Goal: Transaction & Acquisition: Purchase product/service

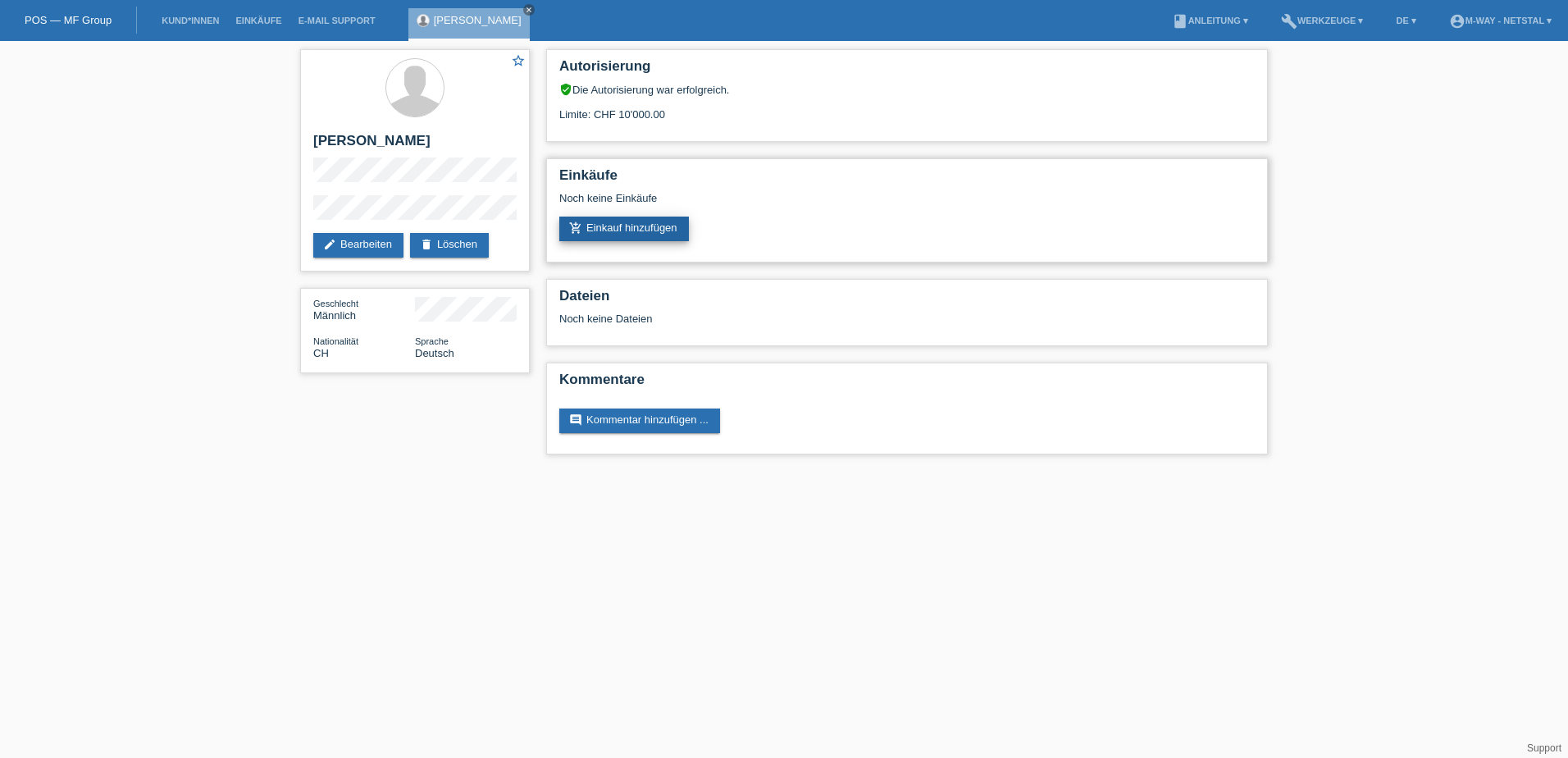
click at [664, 216] on link "add_shopping_cart Einkauf hinzufügen" at bounding box center [624, 229] width 130 height 25
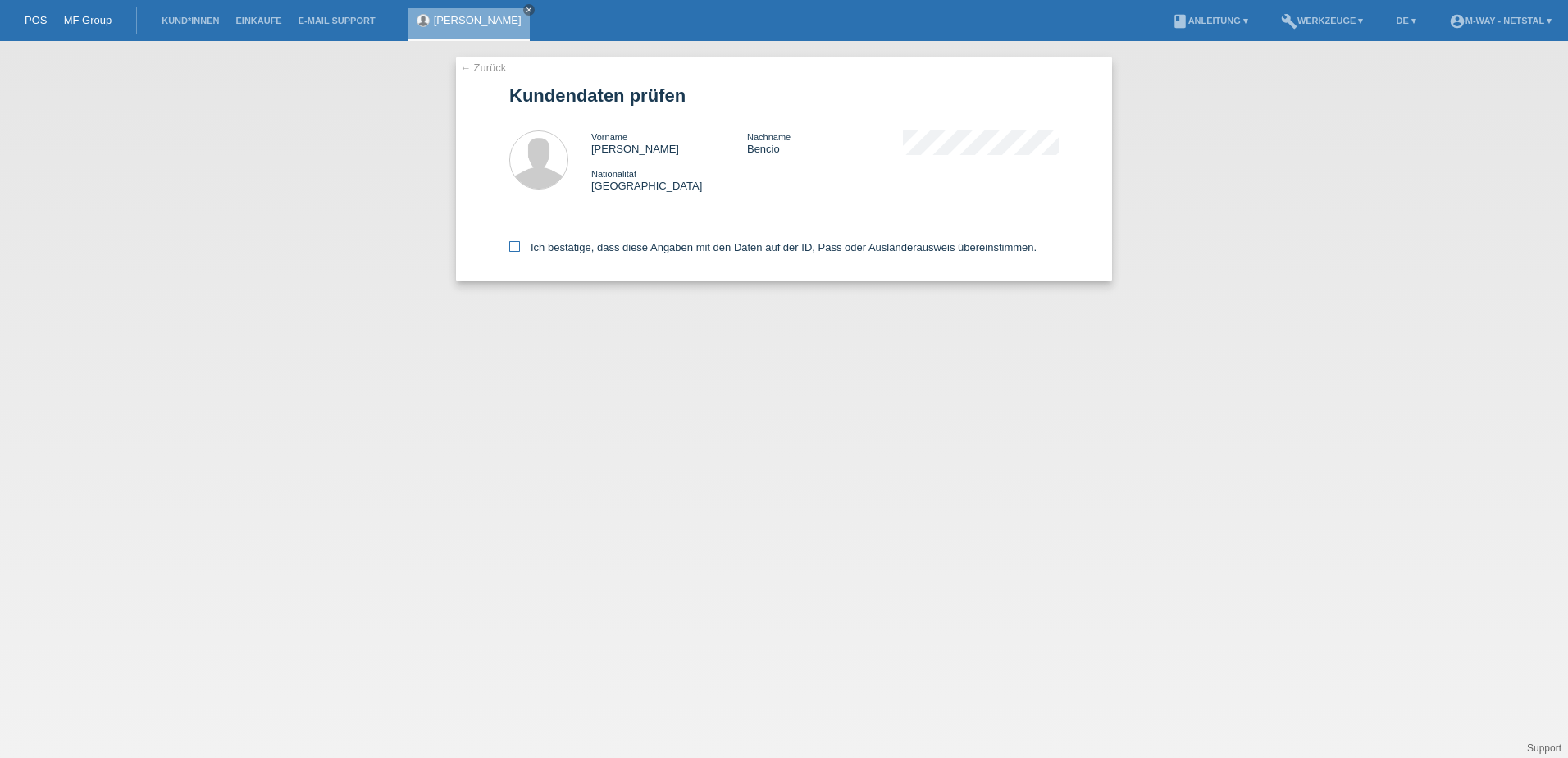
click at [583, 245] on label "Ich bestätige, dass diese Angaben mit den Daten auf der ID, Pass oder Ausländer…" at bounding box center [773, 247] width 527 height 12
click at [520, 245] on input "Ich bestätige, dass diese Angaben mit den Daten auf der ID, Pass oder Ausländer…" at bounding box center [514, 246] width 11 height 11
checkbox input "true"
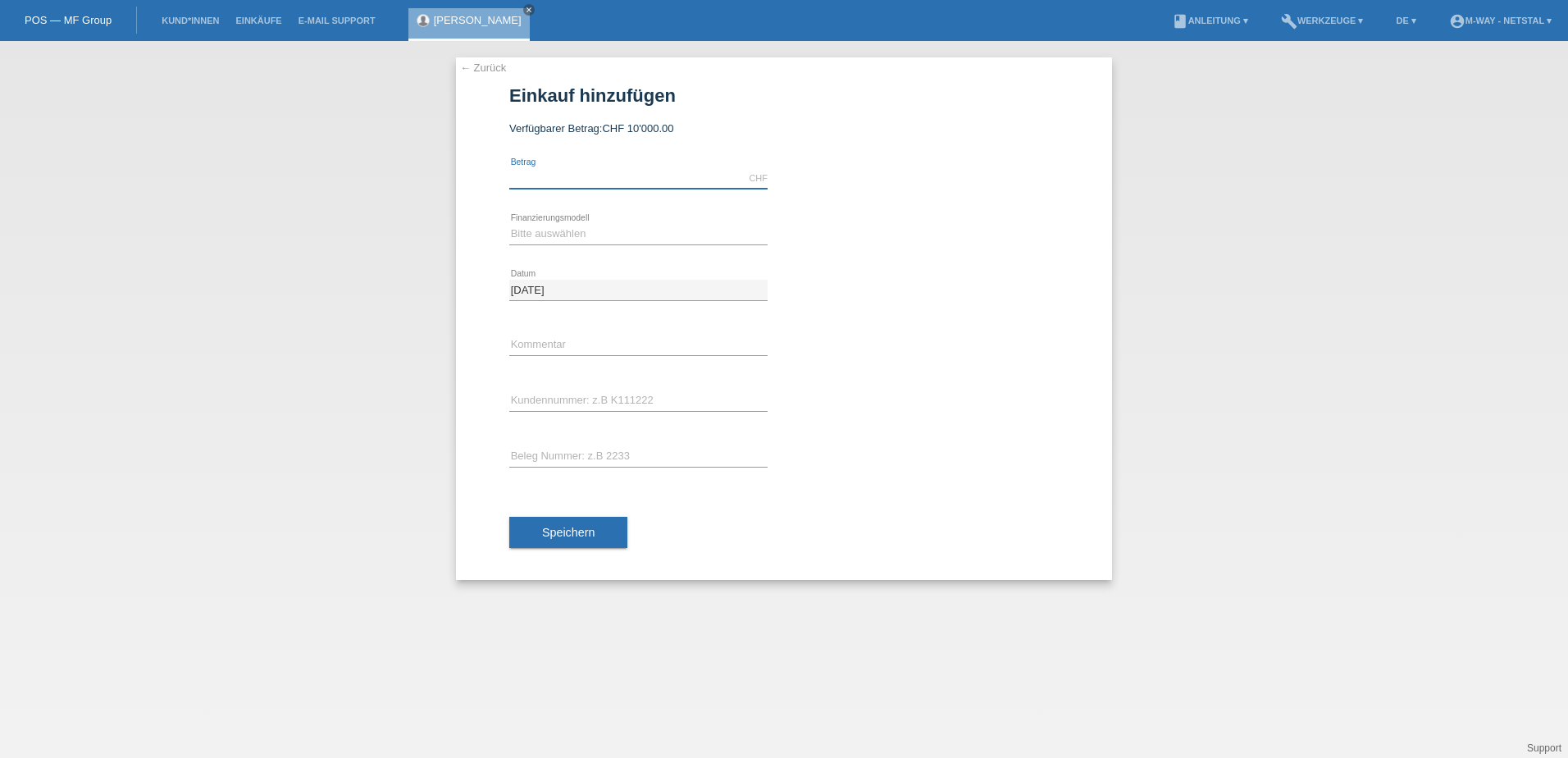
click at [621, 182] on input "text" at bounding box center [638, 178] width 259 height 21
type input "2712.55"
click at [616, 227] on select "Bitte auswählen Fixe Raten Kauf auf Rechnung mit Teilzahlungsoption" at bounding box center [638, 234] width 259 height 20
select select "77"
click at [509, 224] on select "Bitte auswählen Fixe Raten Kauf auf Rechnung mit Teilzahlungsoption" at bounding box center [638, 234] width 259 height 20
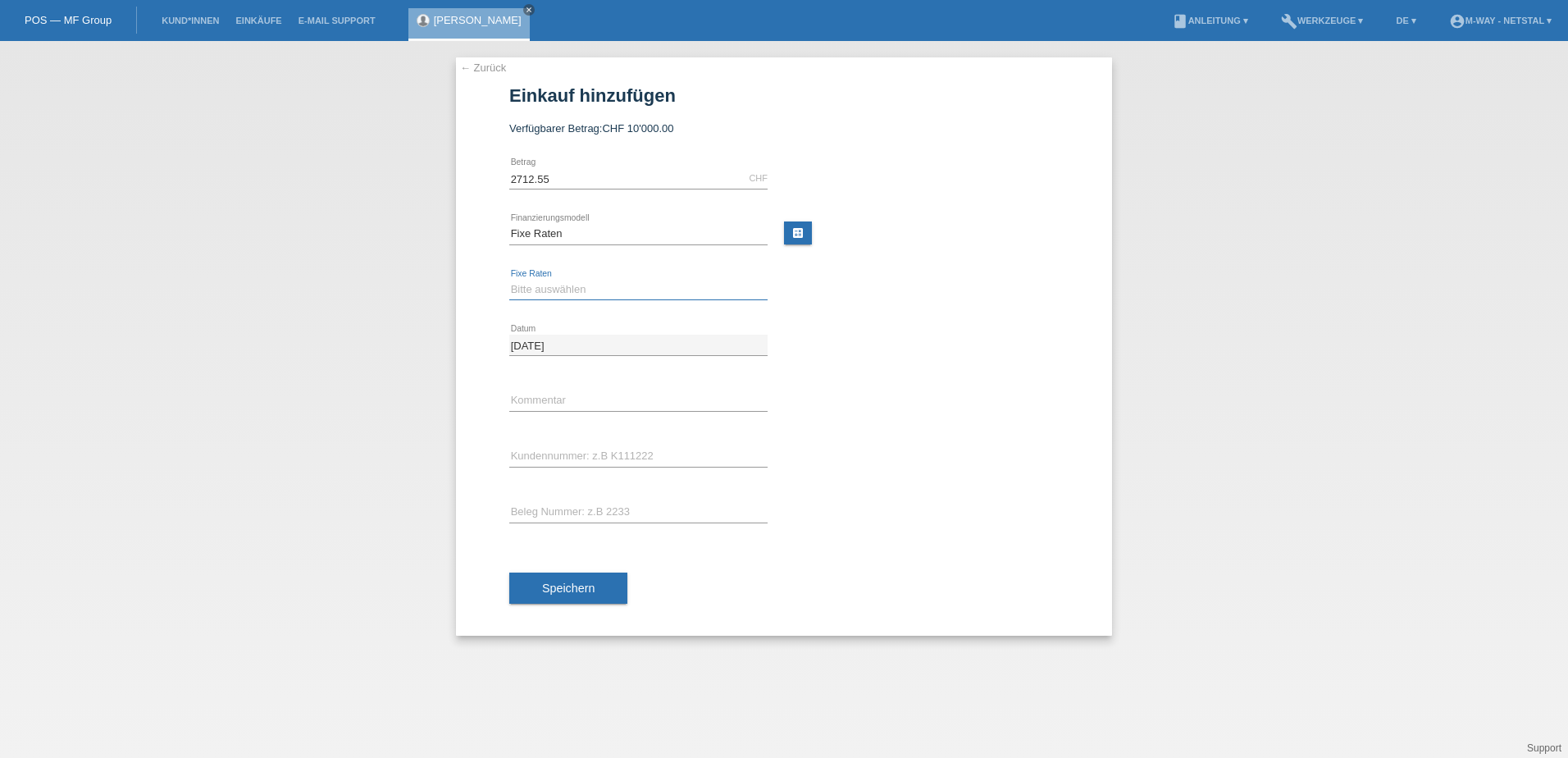
drag, startPoint x: 550, startPoint y: 294, endPoint x: 525, endPoint y: 294, distance: 25.0
click at [525, 294] on select "Bitte auswählen 4 Raten 5 Raten 6 Raten 7 Raten 8 Raten 9 Raten 10 Raten 11 Rat…" at bounding box center [638, 290] width 259 height 20
select select "202"
click at [509, 280] on select "Bitte auswählen 4 Raten 5 Raten 6 Raten 7 Raten 8 Raten 9 Raten 10 Raten 11 Rat…" at bounding box center [638, 290] width 259 height 20
click at [568, 395] on input "text" at bounding box center [638, 400] width 259 height 21
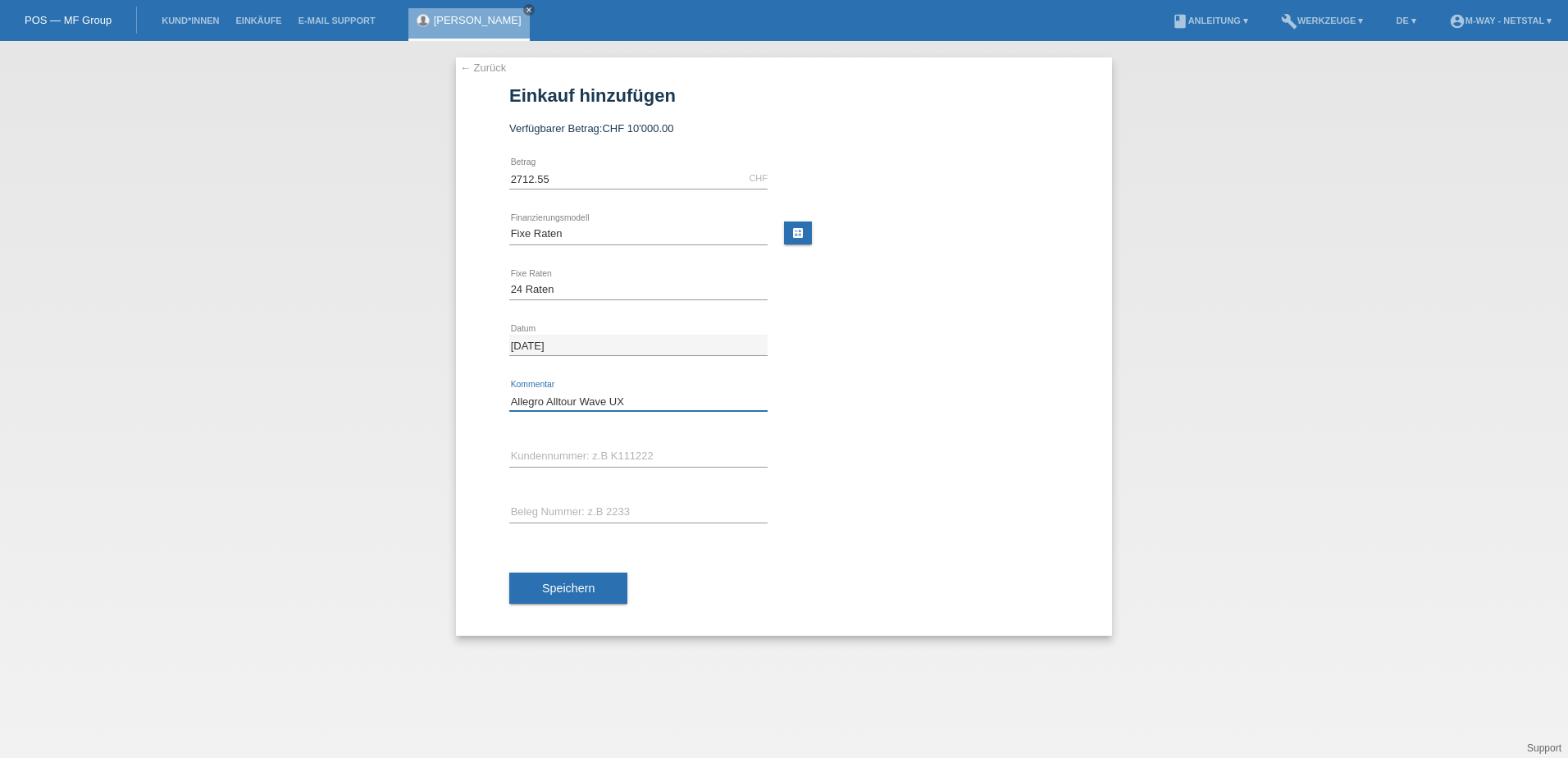
type input "Allegro Alltour Wave UX"
click at [566, 465] on input "text" at bounding box center [638, 456] width 259 height 21
type input "K372348"
click at [571, 506] on input "text" at bounding box center [638, 512] width 259 height 21
click at [600, 497] on div "20504/ error Beleg Nummer: z.B 2233" at bounding box center [638, 513] width 259 height 56
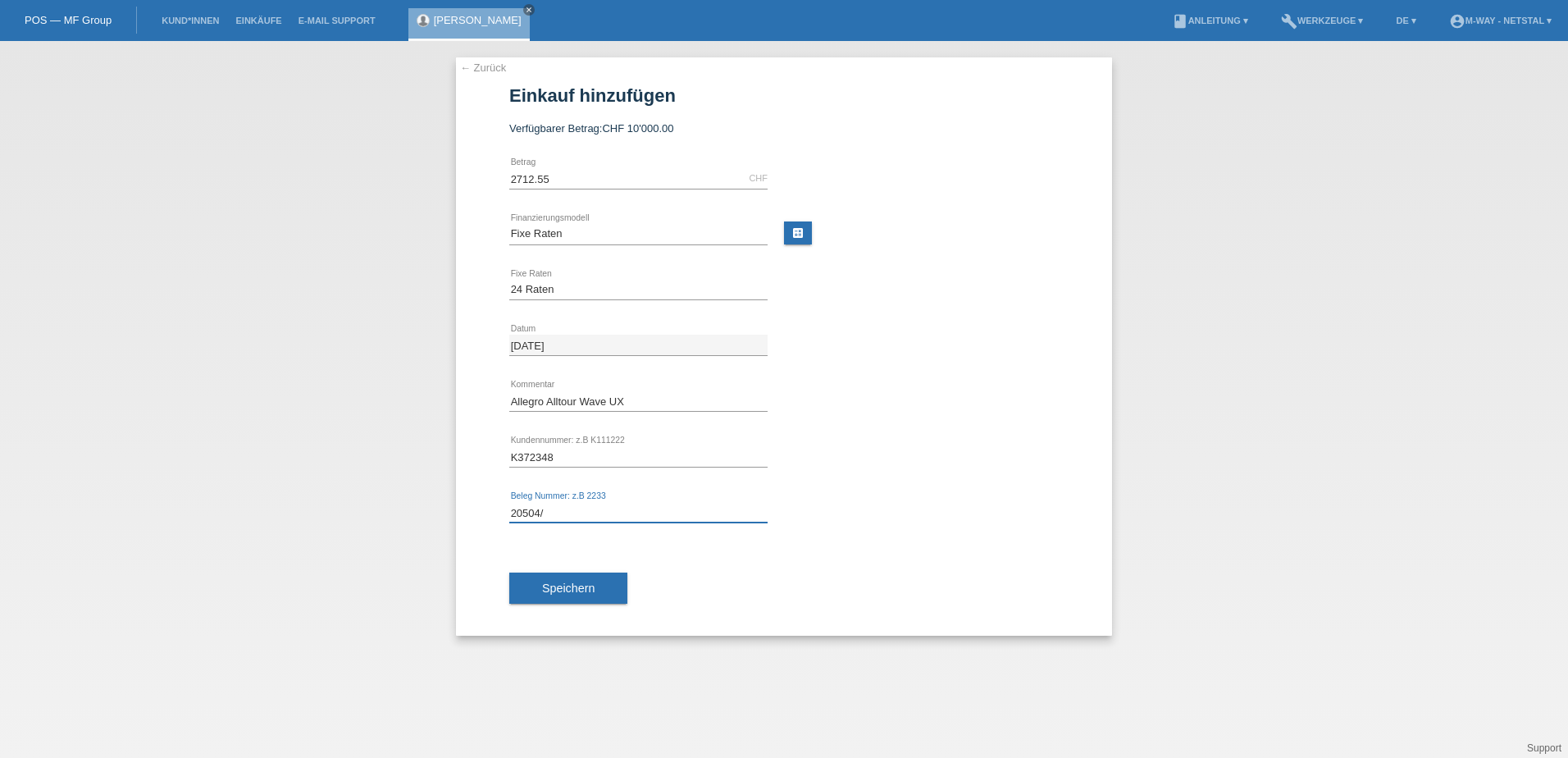
click at [605, 510] on input "20504/" at bounding box center [638, 512] width 259 height 21
type input "20504/37"
click at [552, 592] on span "Speichern" at bounding box center [568, 588] width 52 height 13
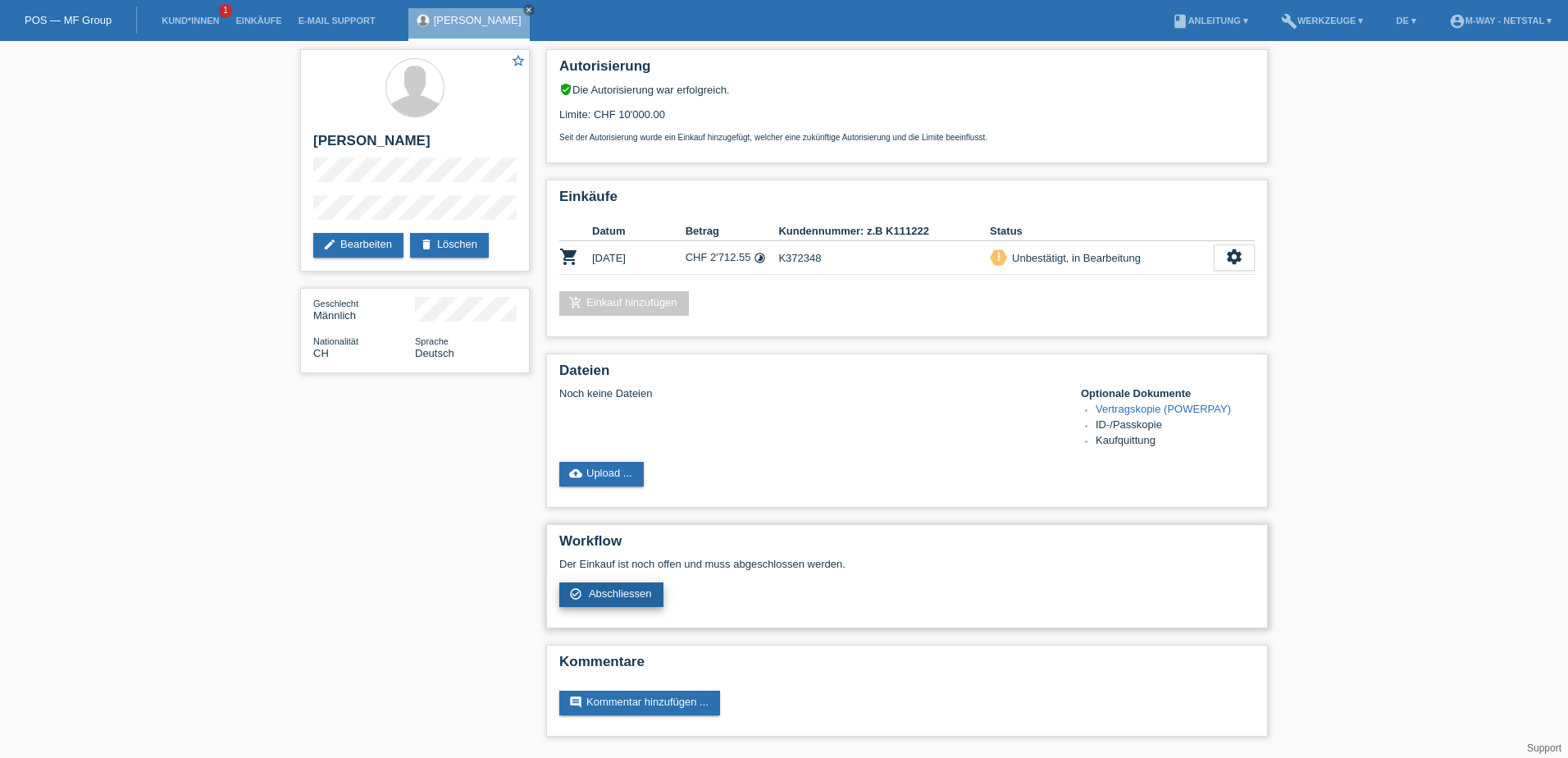
click at [611, 606] on link "check_circle_outline Abschliessen" at bounding box center [611, 595] width 104 height 25
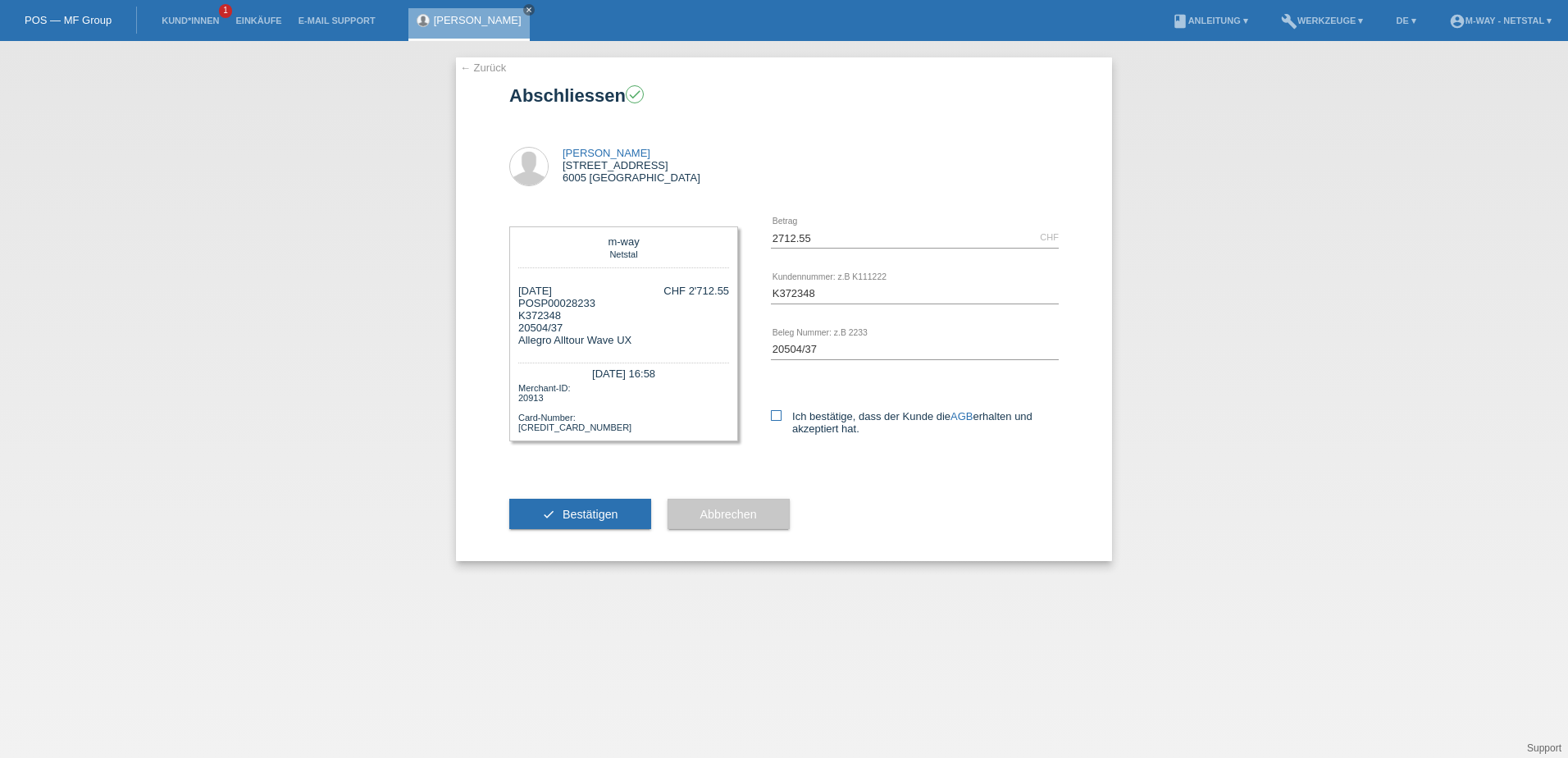
click at [771, 414] on icon at bounding box center [776, 415] width 11 height 11
click at [771, 414] on input "Ich bestätige, dass der Kunde die AGB erhalten und akzeptiert hat." at bounding box center [776, 415] width 11 height 11
checkbox input "true"
click at [608, 522] on button "check Bestätigen" at bounding box center [580, 513] width 142 height 31
